Goal: Task Accomplishment & Management: Use online tool/utility

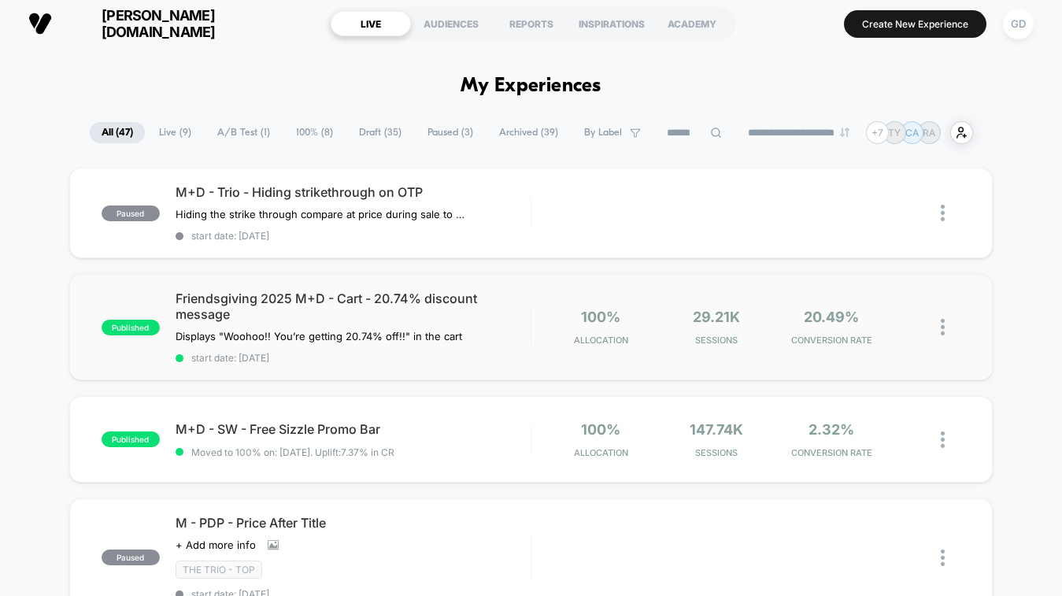
scroll to position [6, 0]
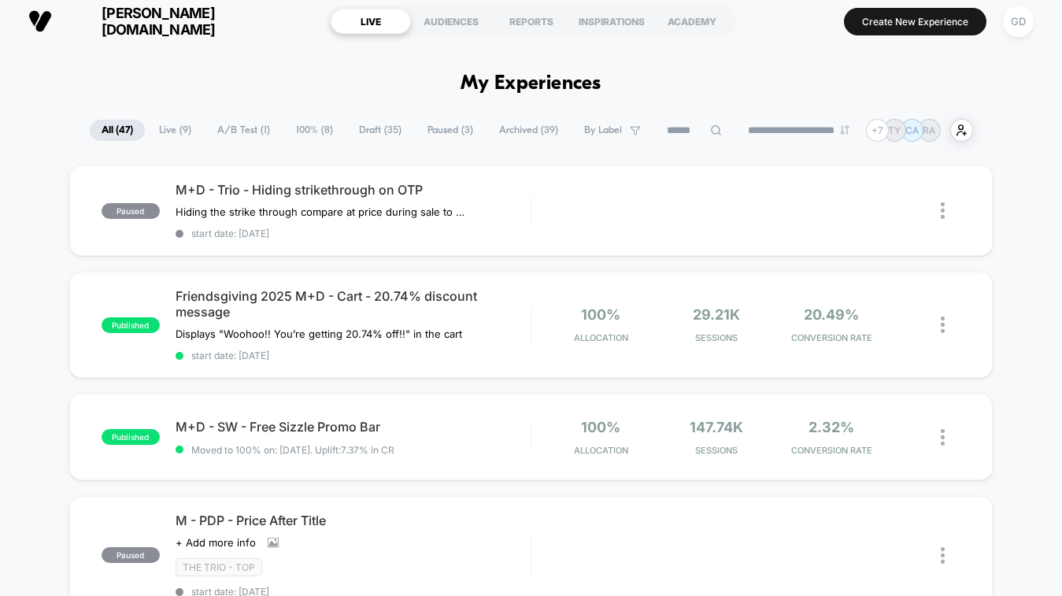
click at [439, 137] on span "Paused ( 3 )" at bounding box center [450, 130] width 69 height 21
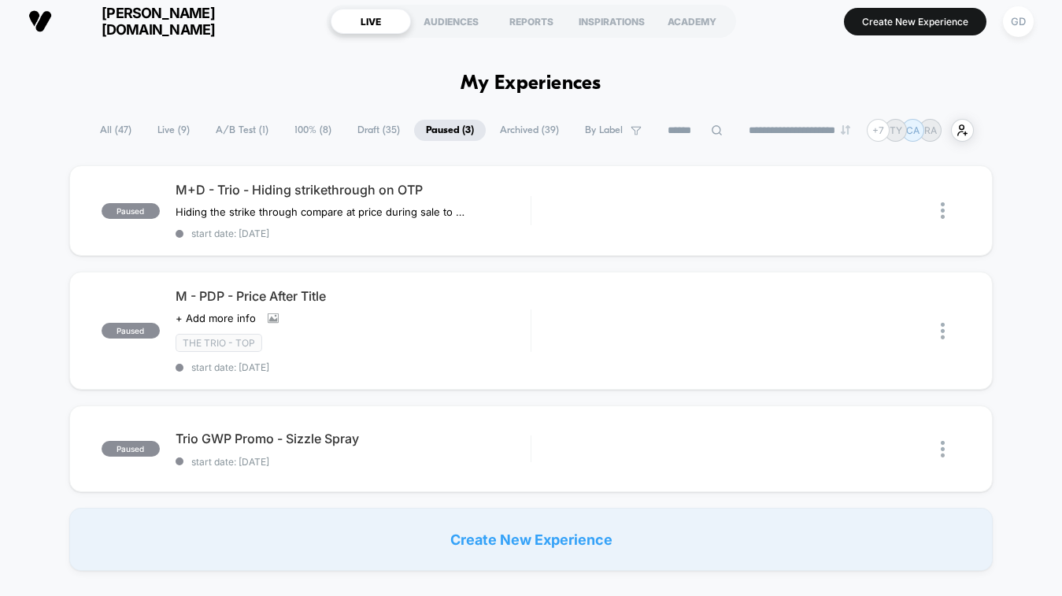
click at [382, 134] on span "Draft ( 35 )" at bounding box center [379, 130] width 66 height 21
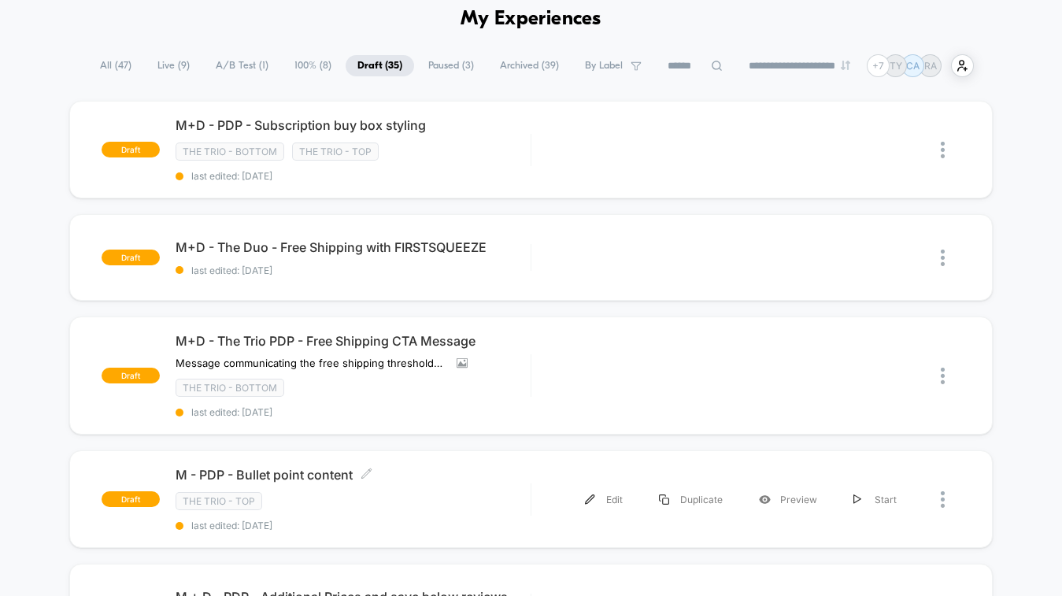
scroll to position [68, 0]
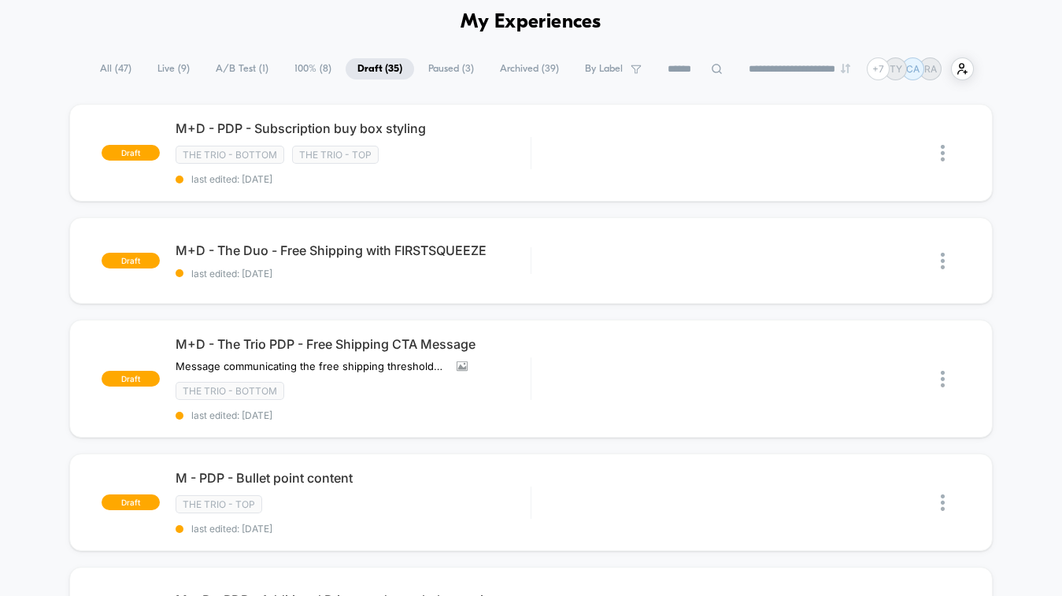
click at [497, 69] on span "Archived ( 39 )" at bounding box center [529, 68] width 83 height 21
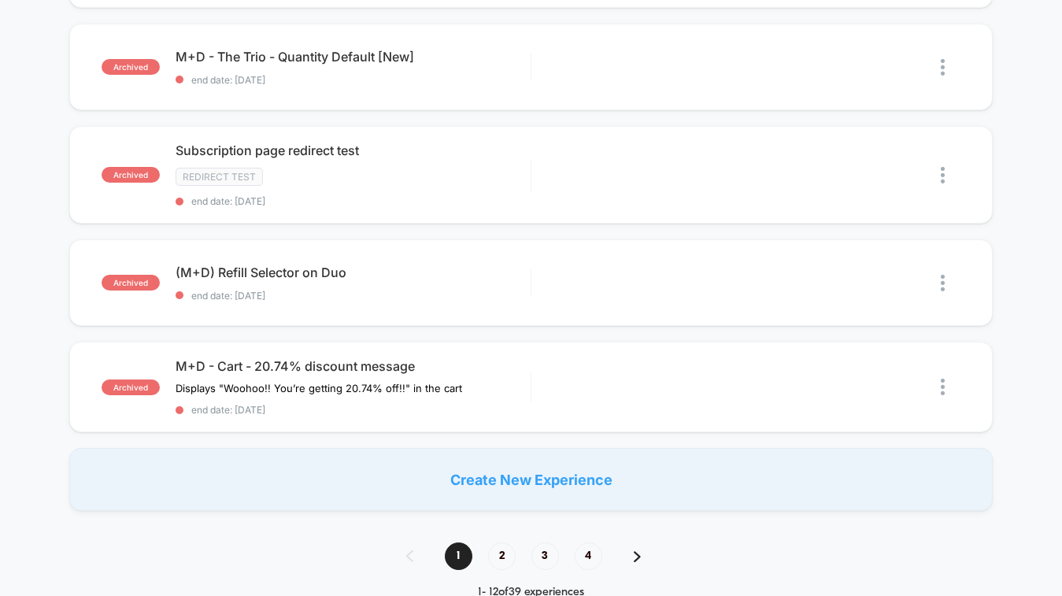
scroll to position [983, 0]
click at [506, 554] on span "2" at bounding box center [502, 555] width 28 height 28
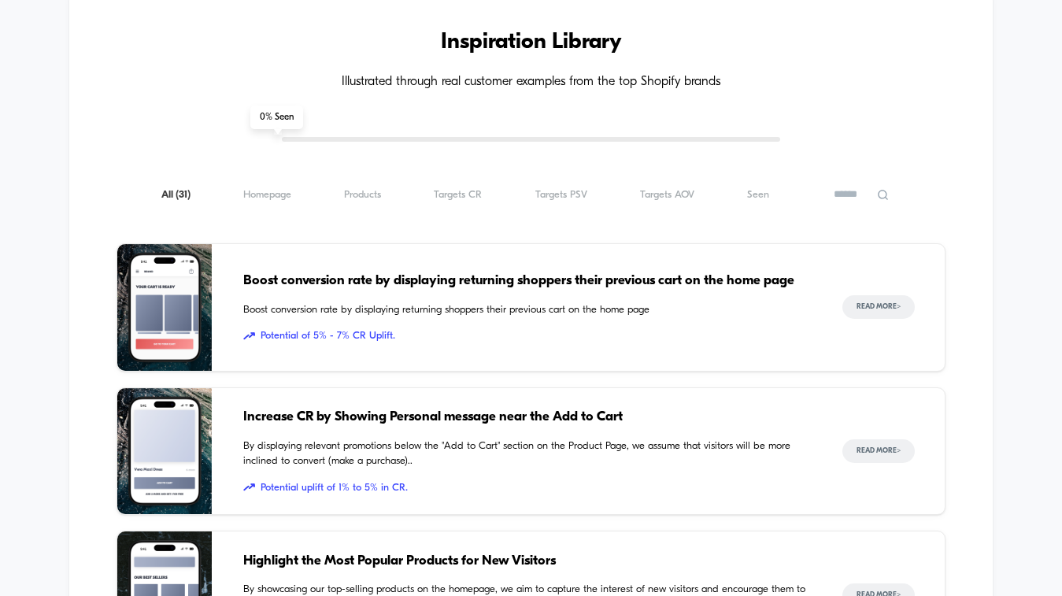
scroll to position [1216, 0]
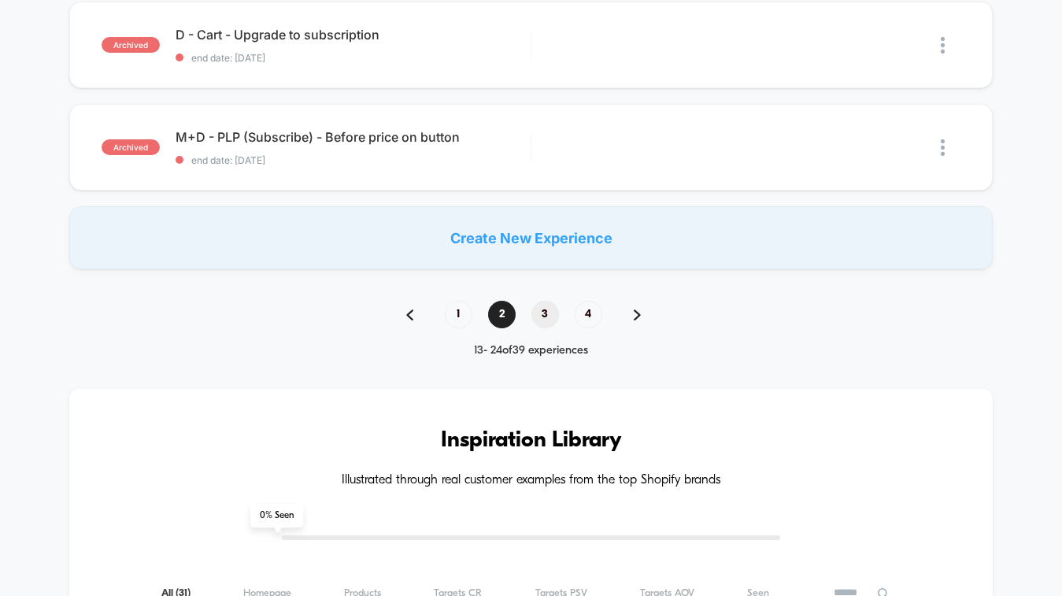
click at [545, 315] on span "3" at bounding box center [545, 315] width 28 height 28
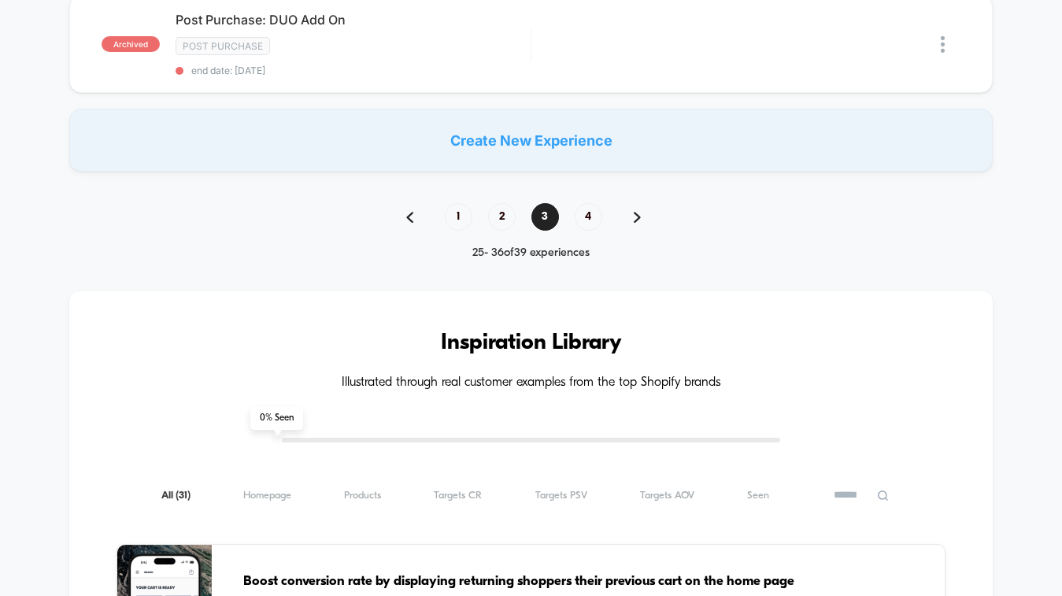
scroll to position [1106, 0]
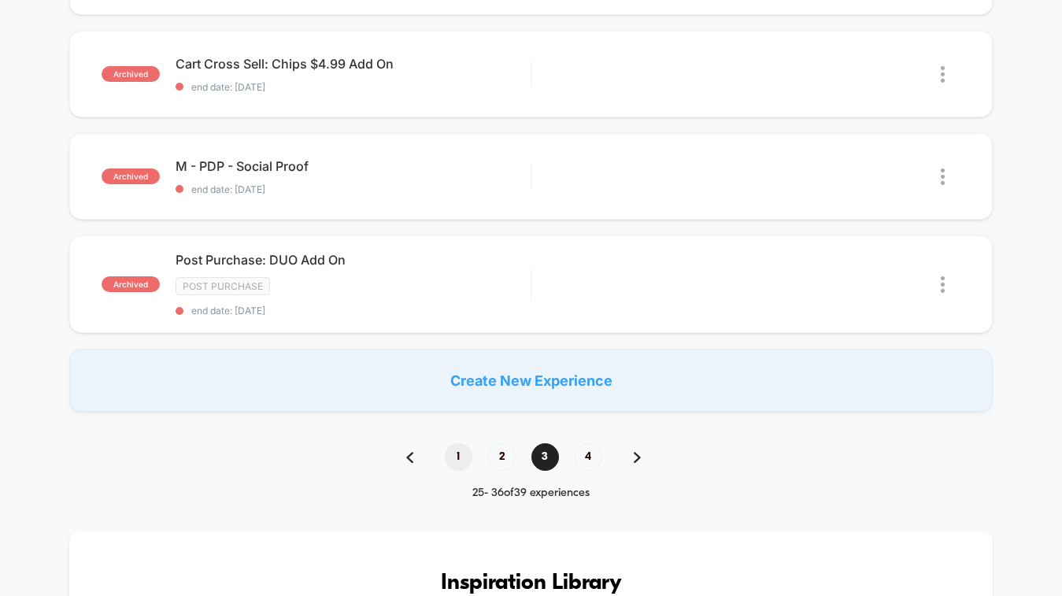
click at [459, 457] on span "1" at bounding box center [459, 457] width 28 height 28
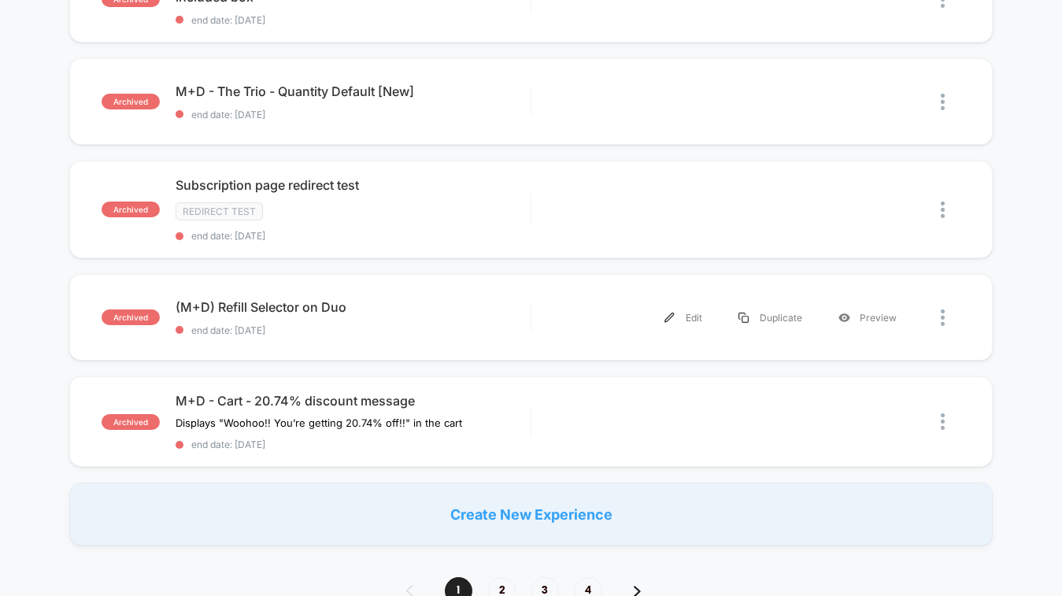
scroll to position [985, 0]
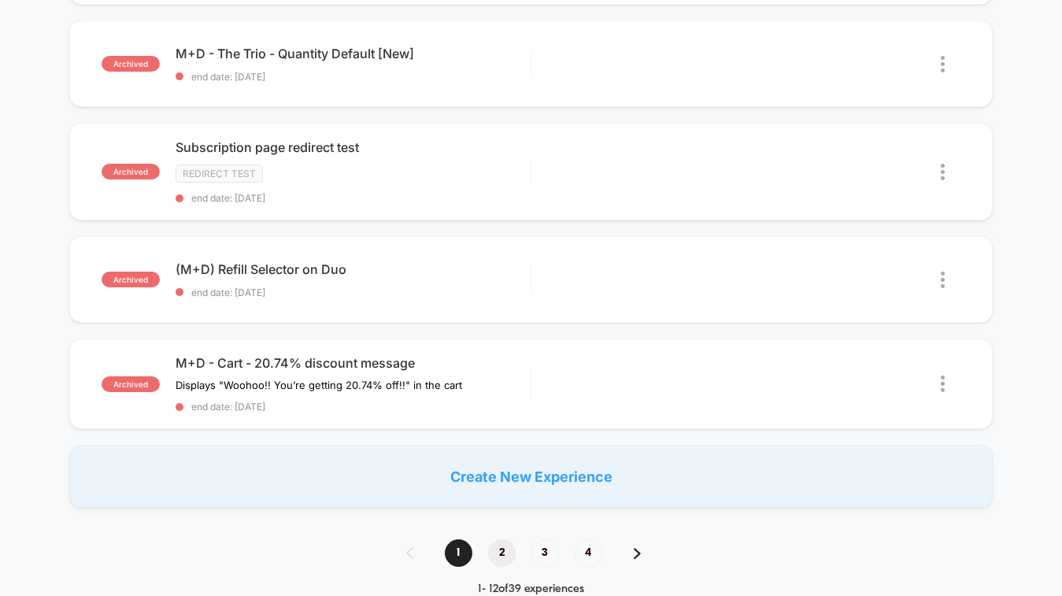
click at [499, 550] on span "2" at bounding box center [502, 553] width 28 height 28
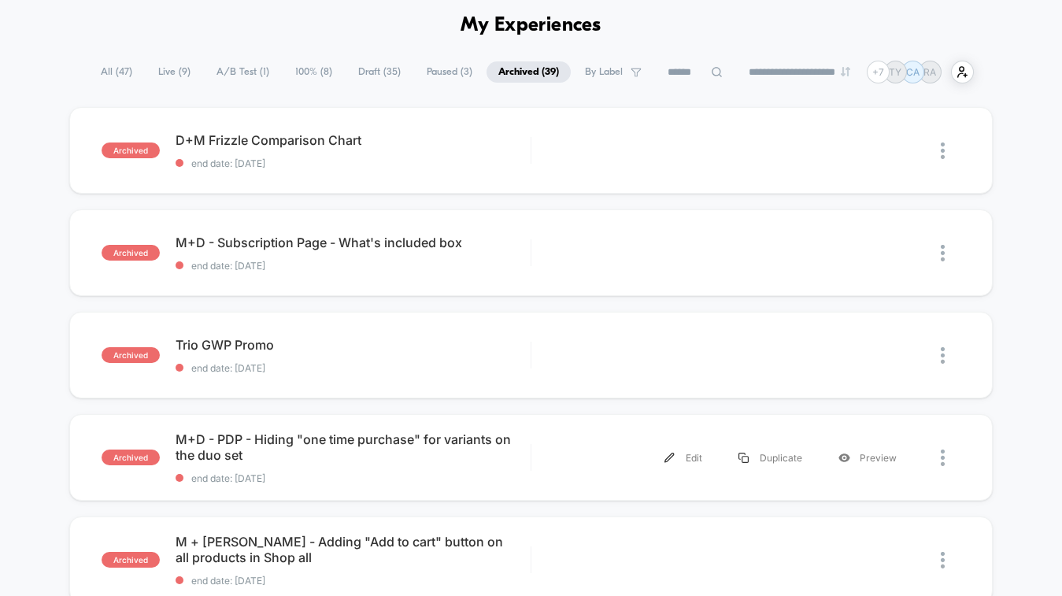
scroll to position [58, 0]
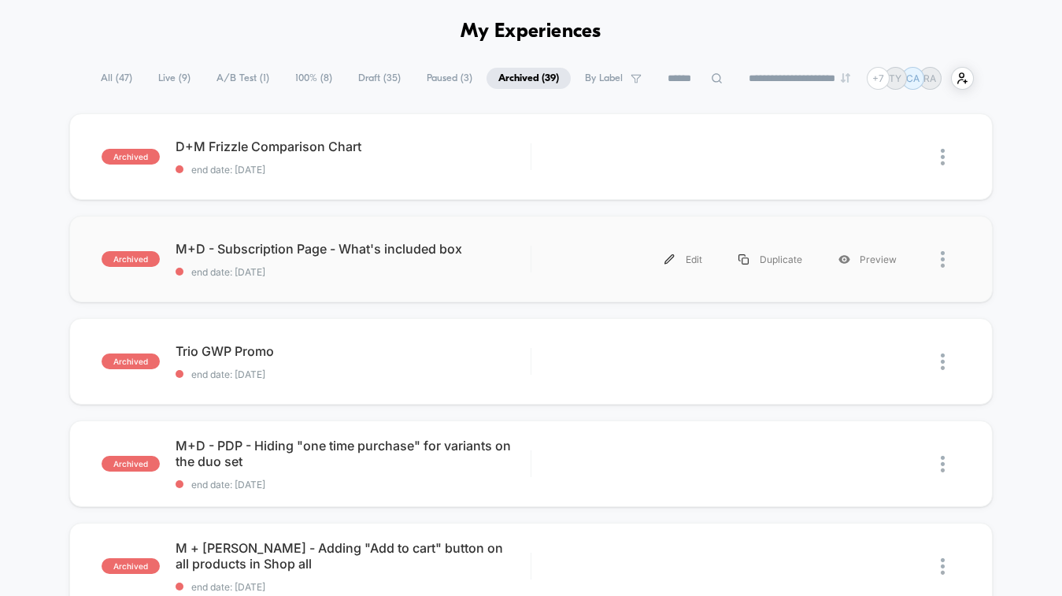
click at [476, 281] on div "archived M+D - Subscription Page - What's included box end date: [DATE] Edit Du…" at bounding box center [531, 259] width 924 height 87
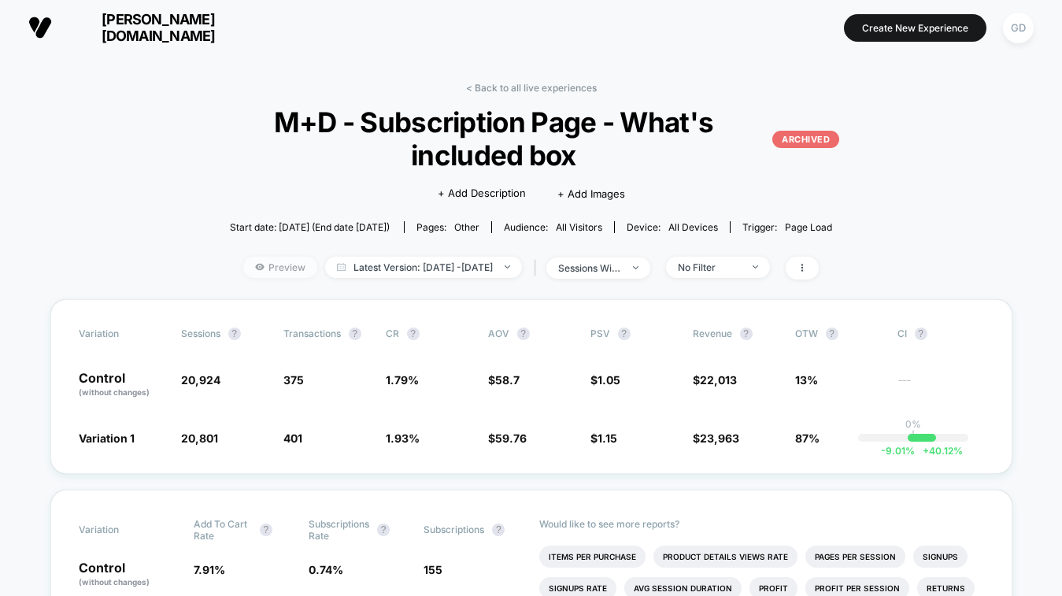
click at [272, 270] on span "Preview" at bounding box center [280, 267] width 74 height 21
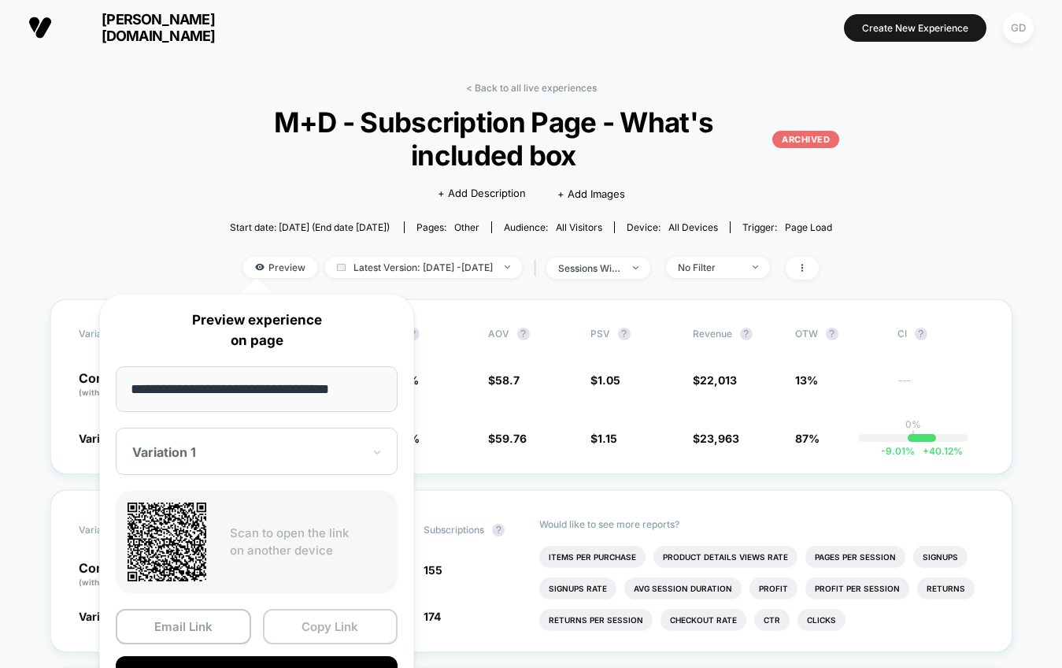
click at [311, 595] on button "Copy Link" at bounding box center [330, 626] width 135 height 35
